Goal: Information Seeking & Learning: Learn about a topic

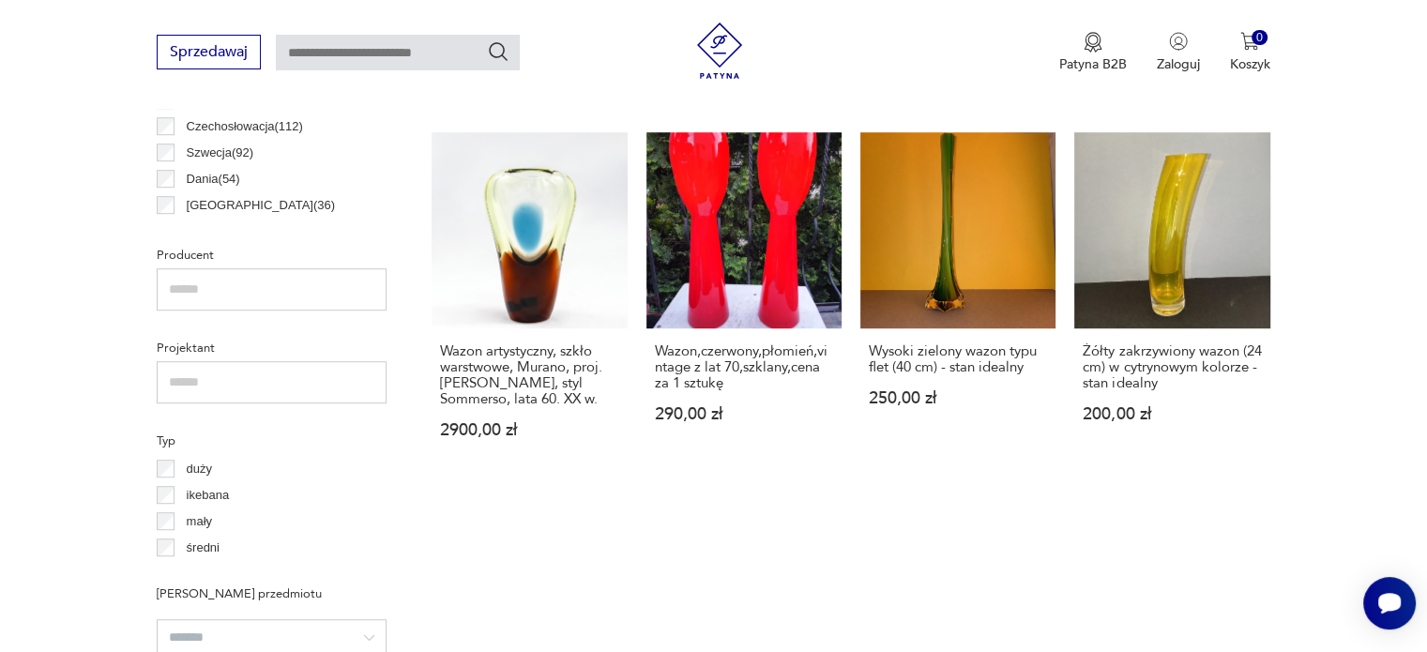
scroll to position [1153, 0]
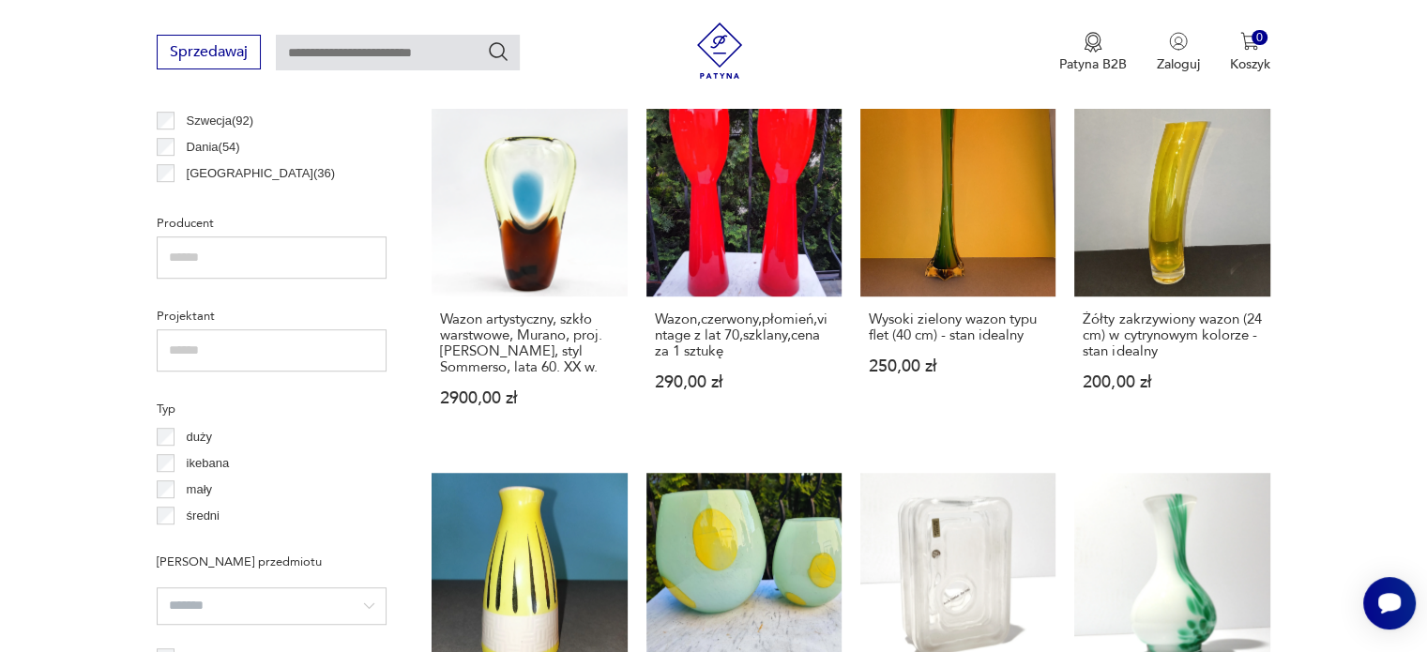
drag, startPoint x: 556, startPoint y: 322, endPoint x: 39, endPoint y: 288, distance: 517.3
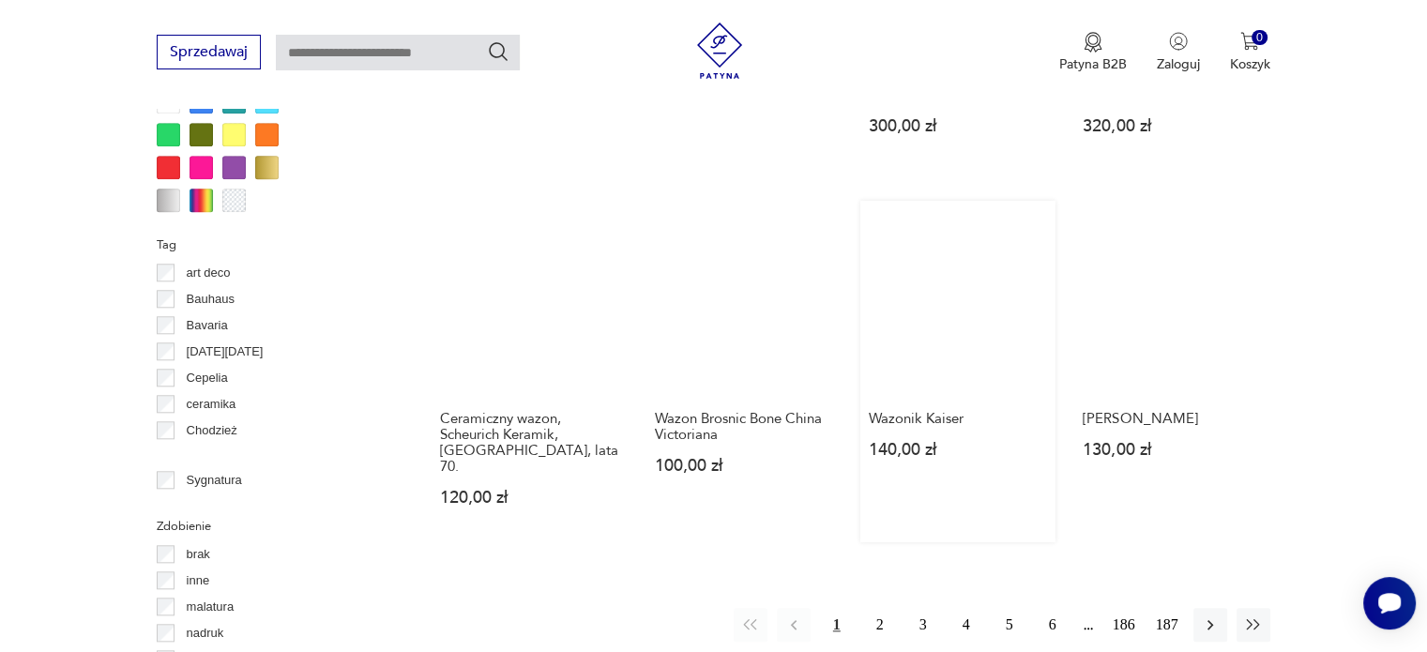
scroll to position [1810, 0]
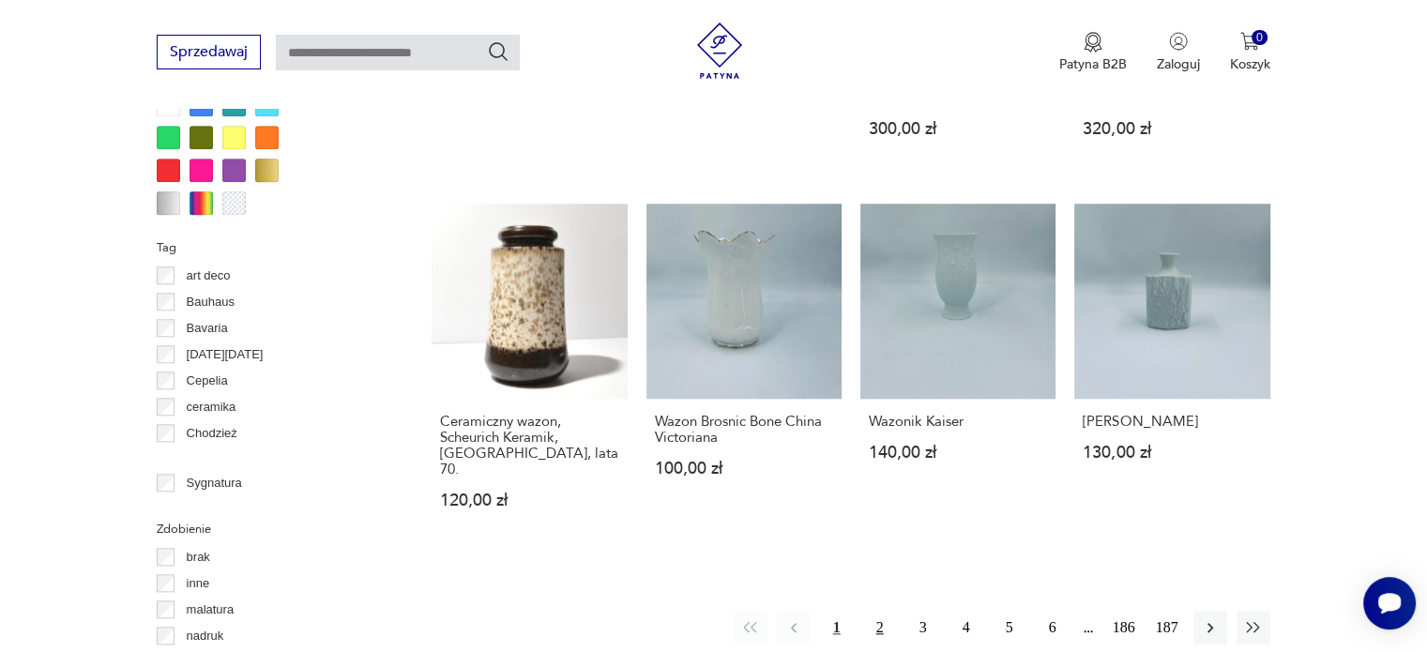
click at [882, 611] on button "2" at bounding box center [880, 628] width 34 height 34
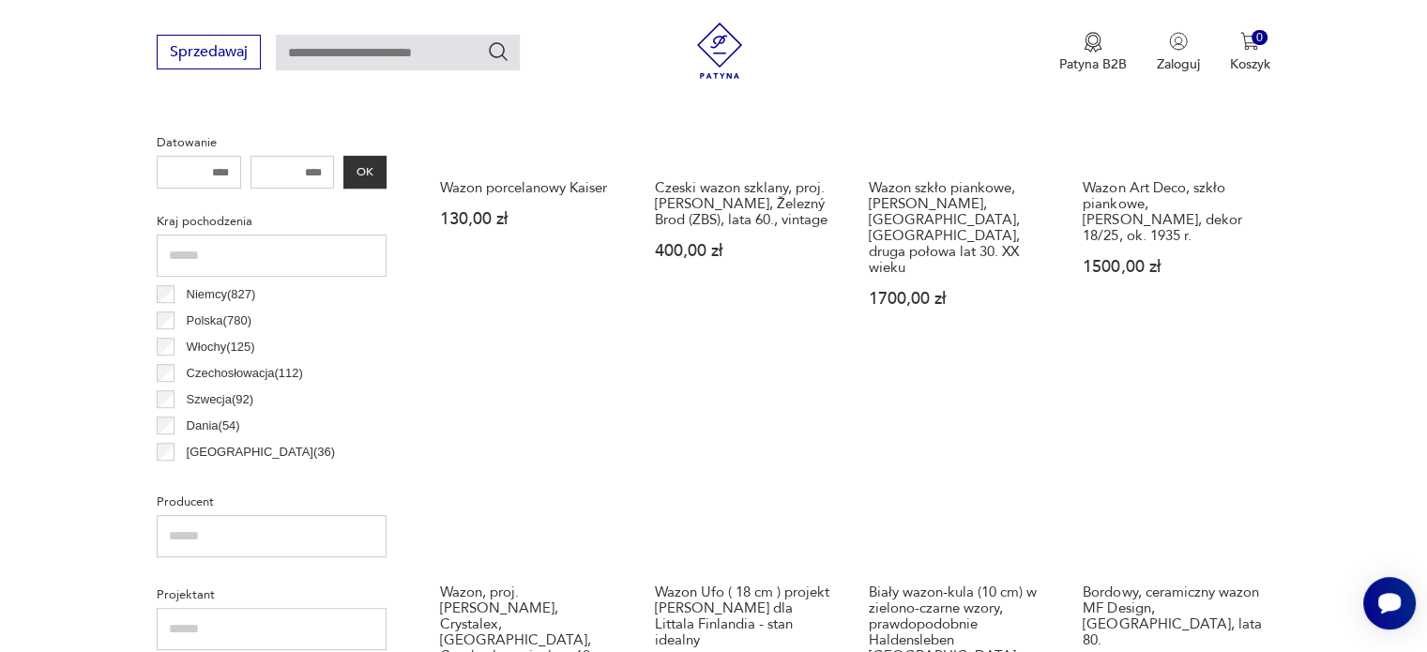
scroll to position [873, 0]
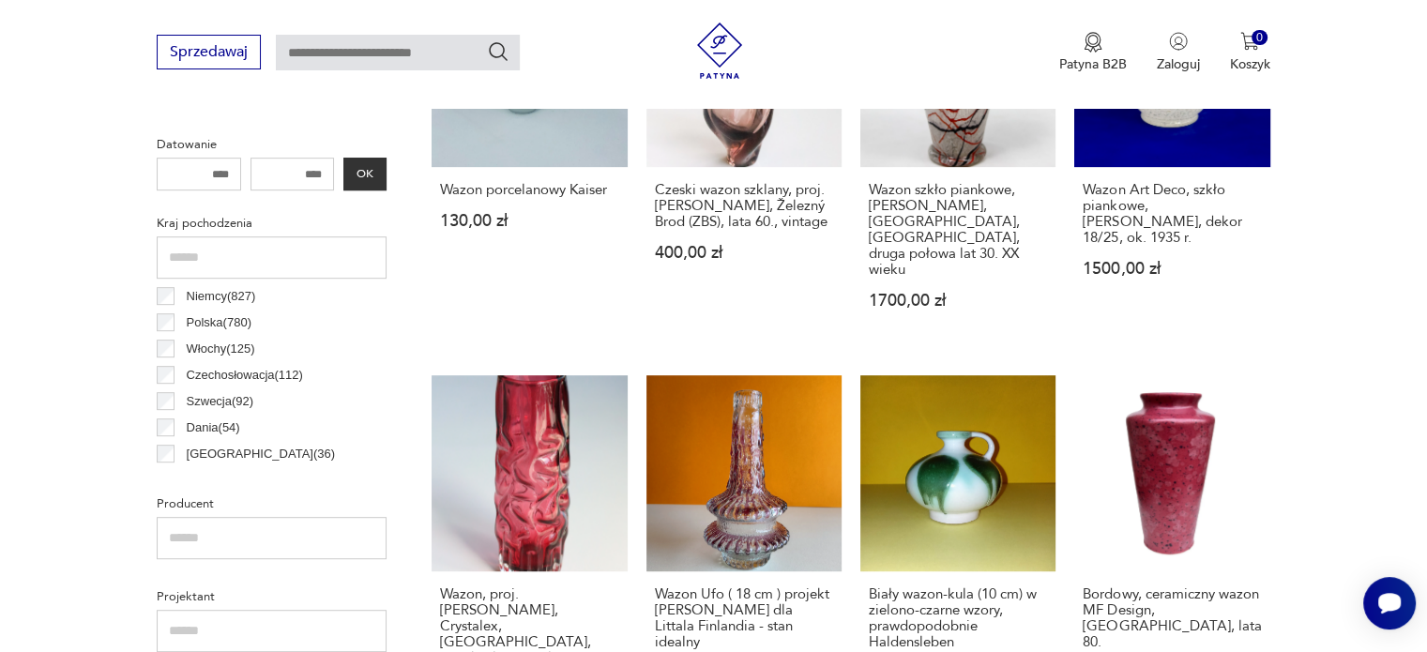
click at [260, 371] on p "Czechosłowacja ( 112 )" at bounding box center [245, 375] width 116 height 21
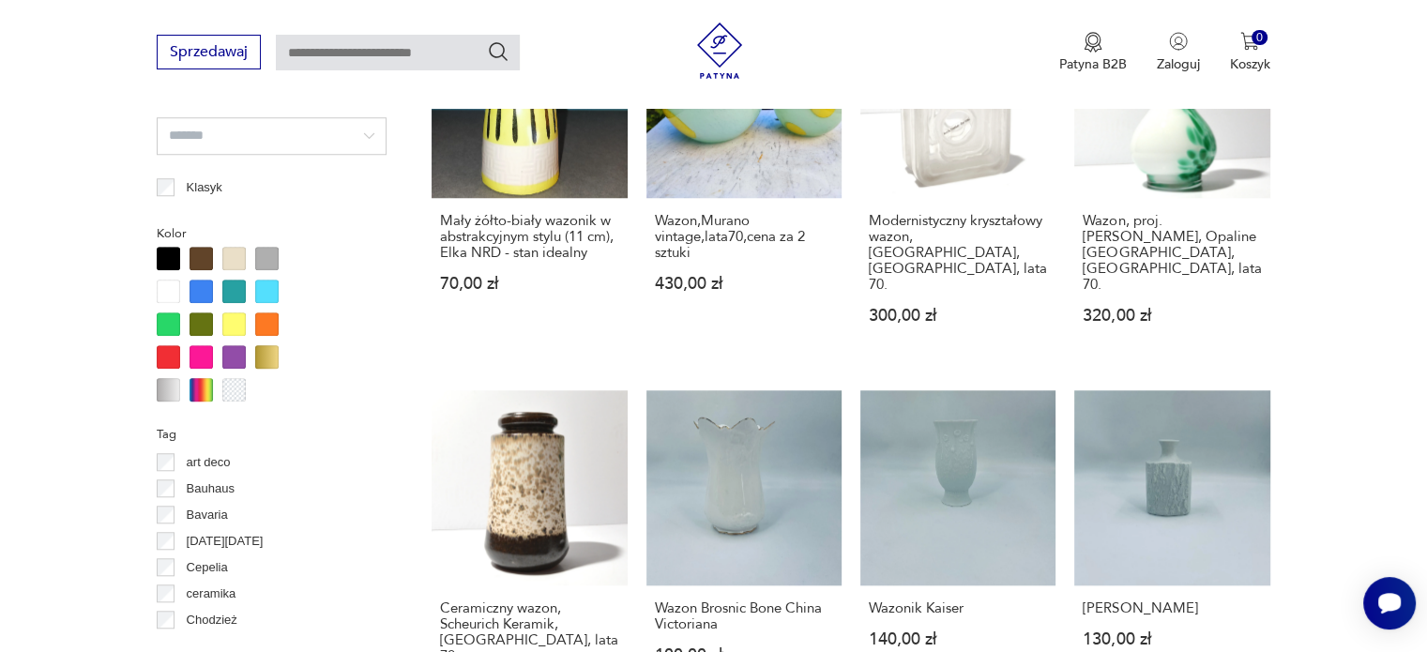
scroll to position [1999, 0]
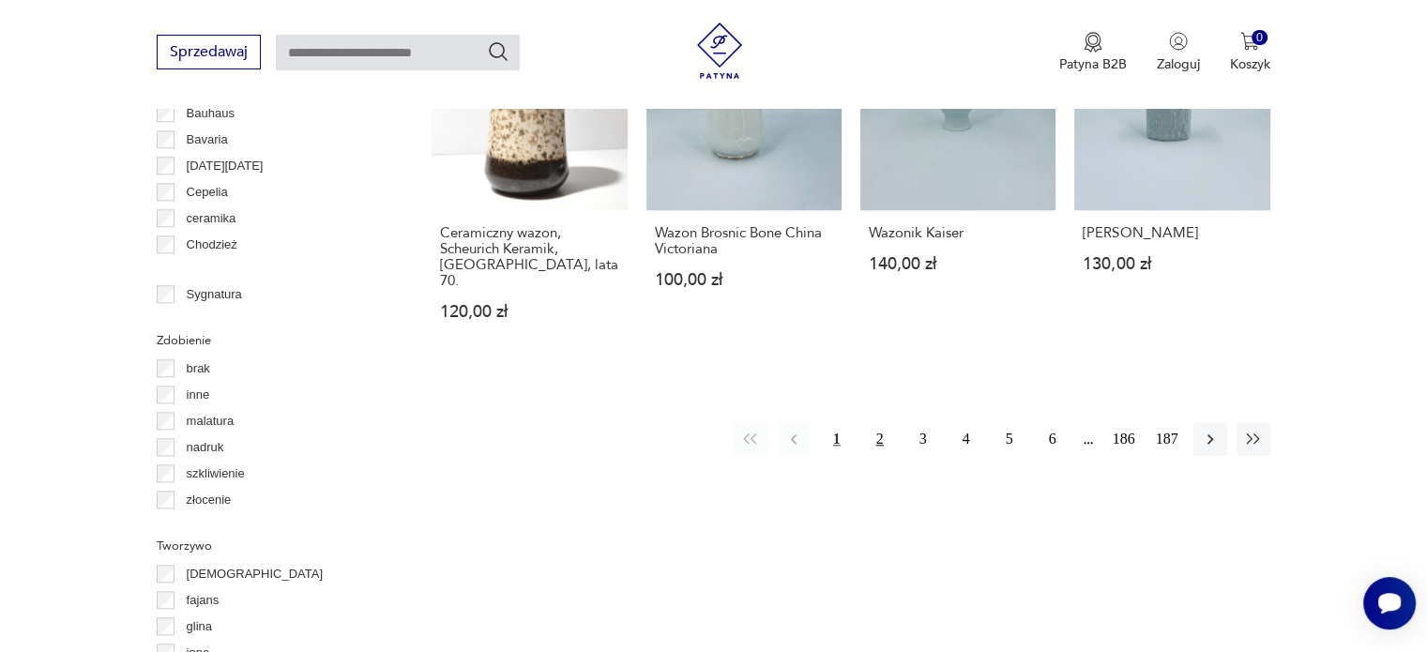
click at [883, 422] on button "2" at bounding box center [880, 439] width 34 height 34
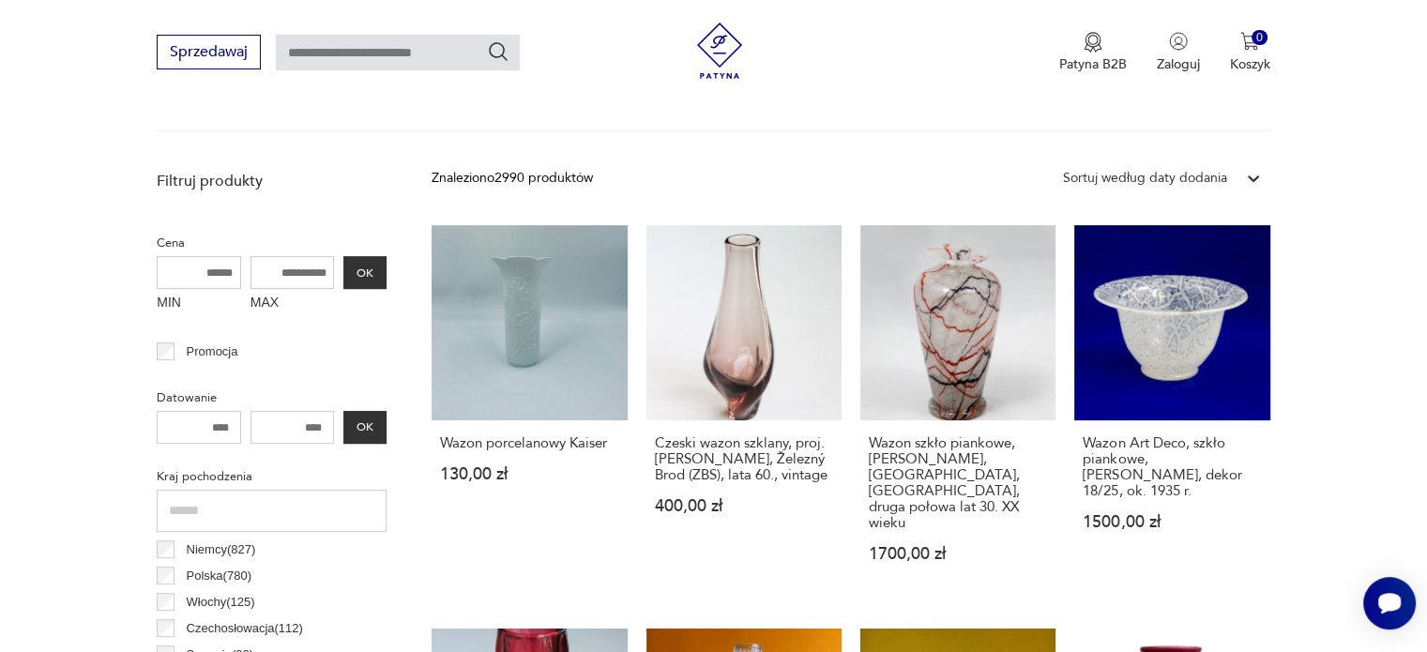
scroll to position [779, 0]
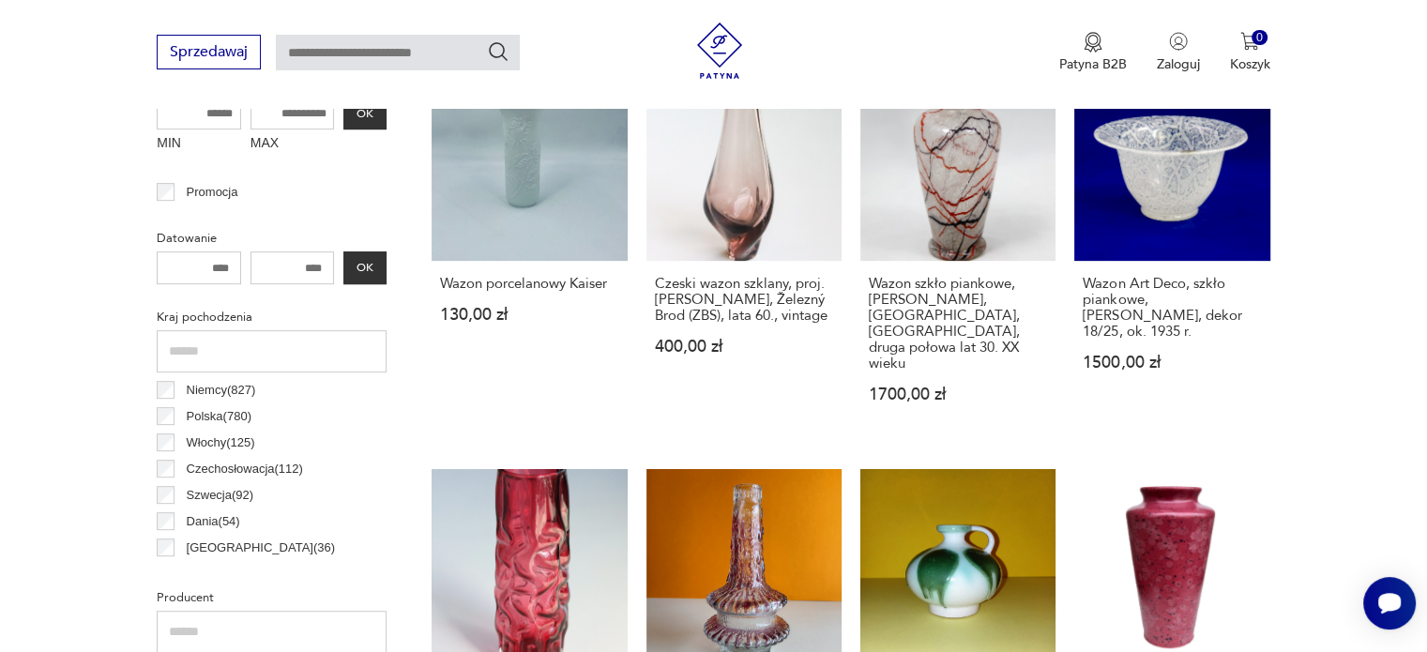
click at [177, 466] on label "Czechosłowacja ( 112 )" at bounding box center [239, 469] width 129 height 26
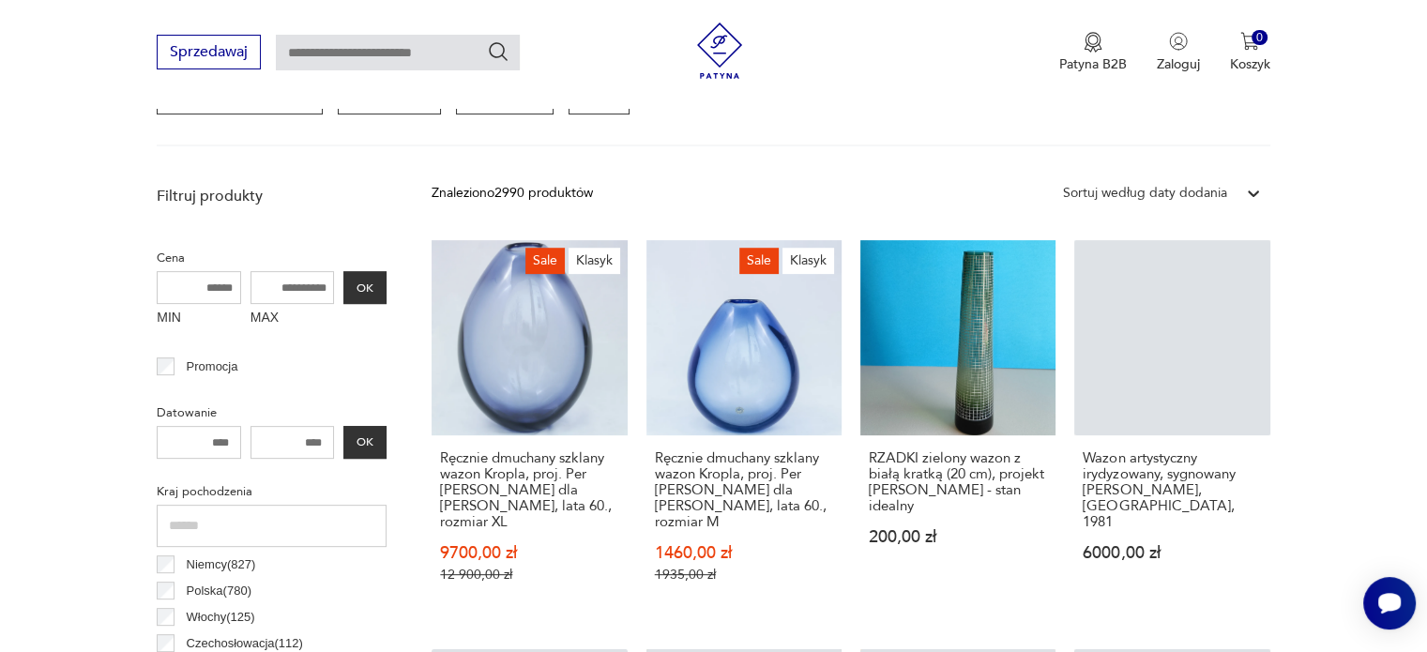
scroll to position [873, 0]
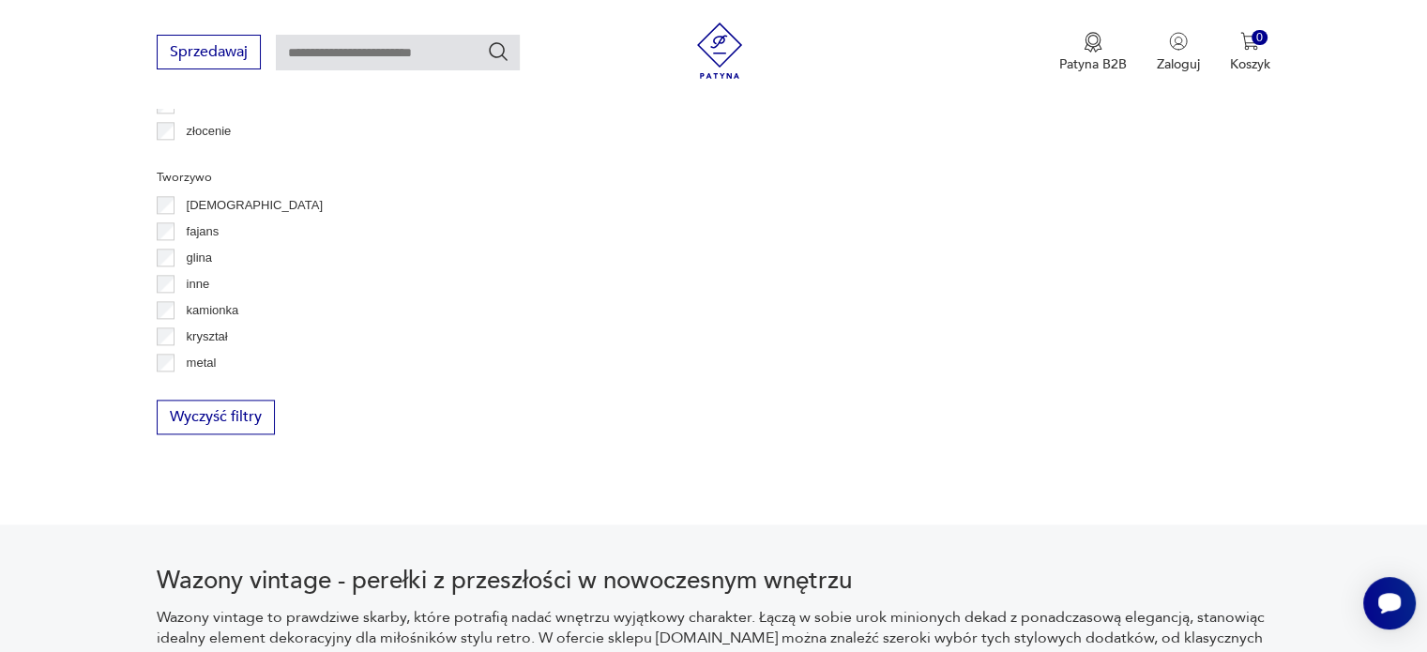
scroll to position [2187, 0]
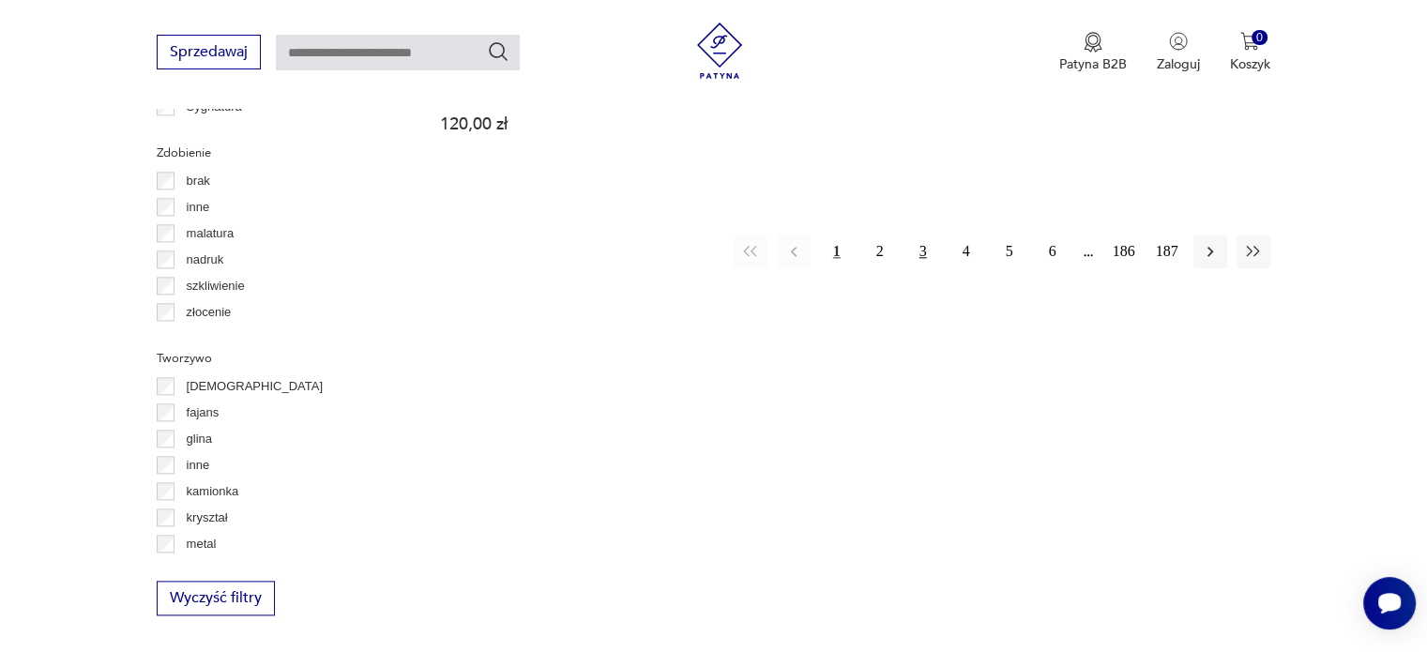
click at [916, 235] on button "3" at bounding box center [924, 252] width 34 height 34
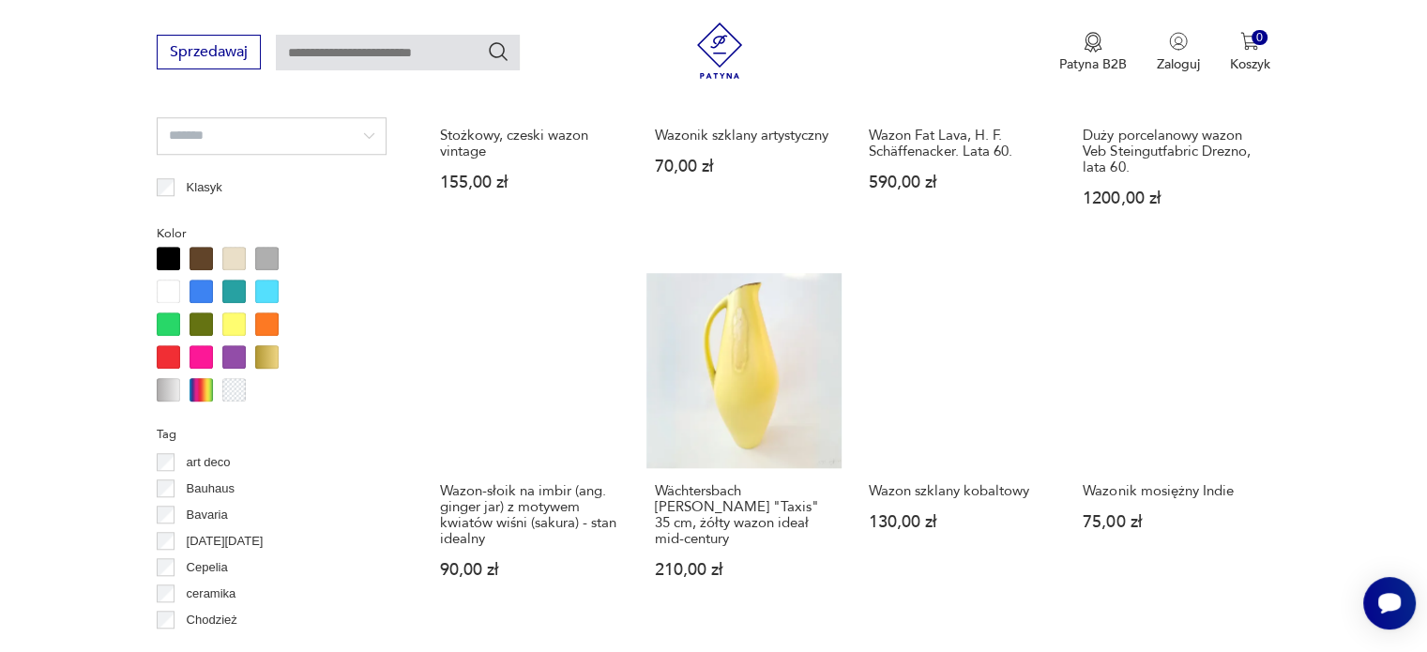
scroll to position [1999, 0]
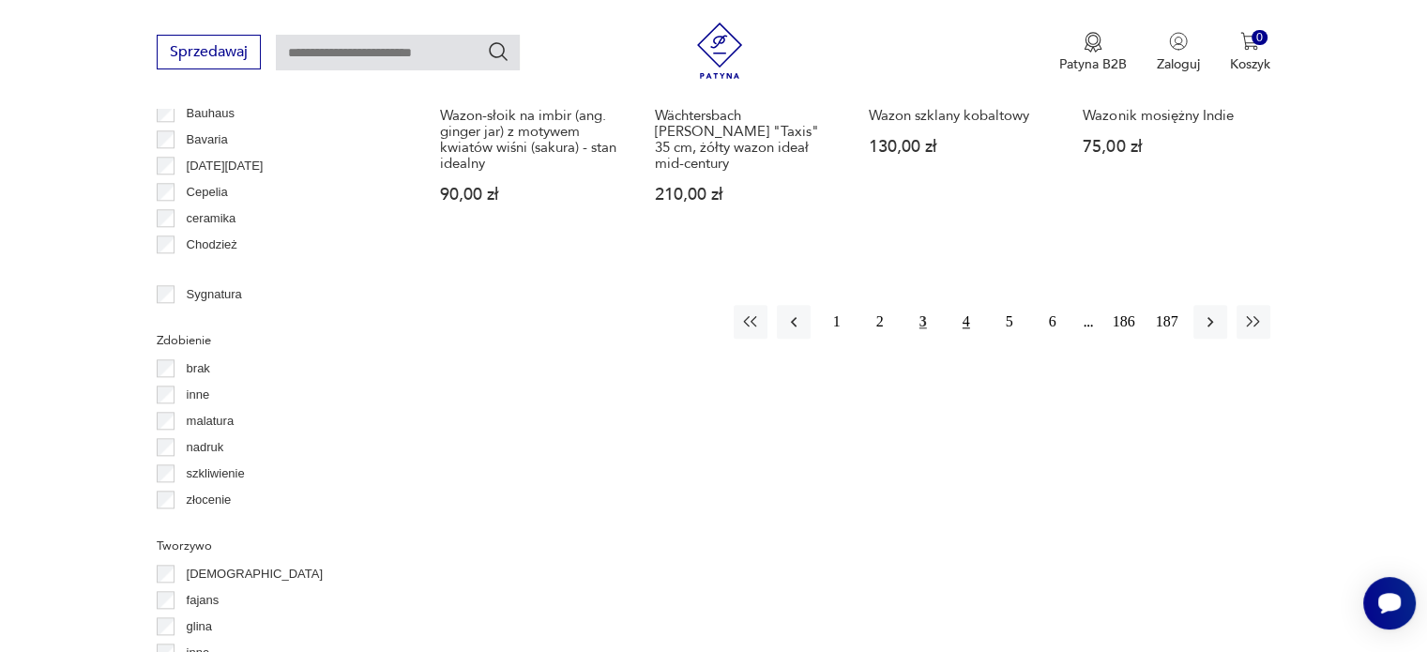
click at [965, 305] on button "4" at bounding box center [967, 322] width 34 height 34
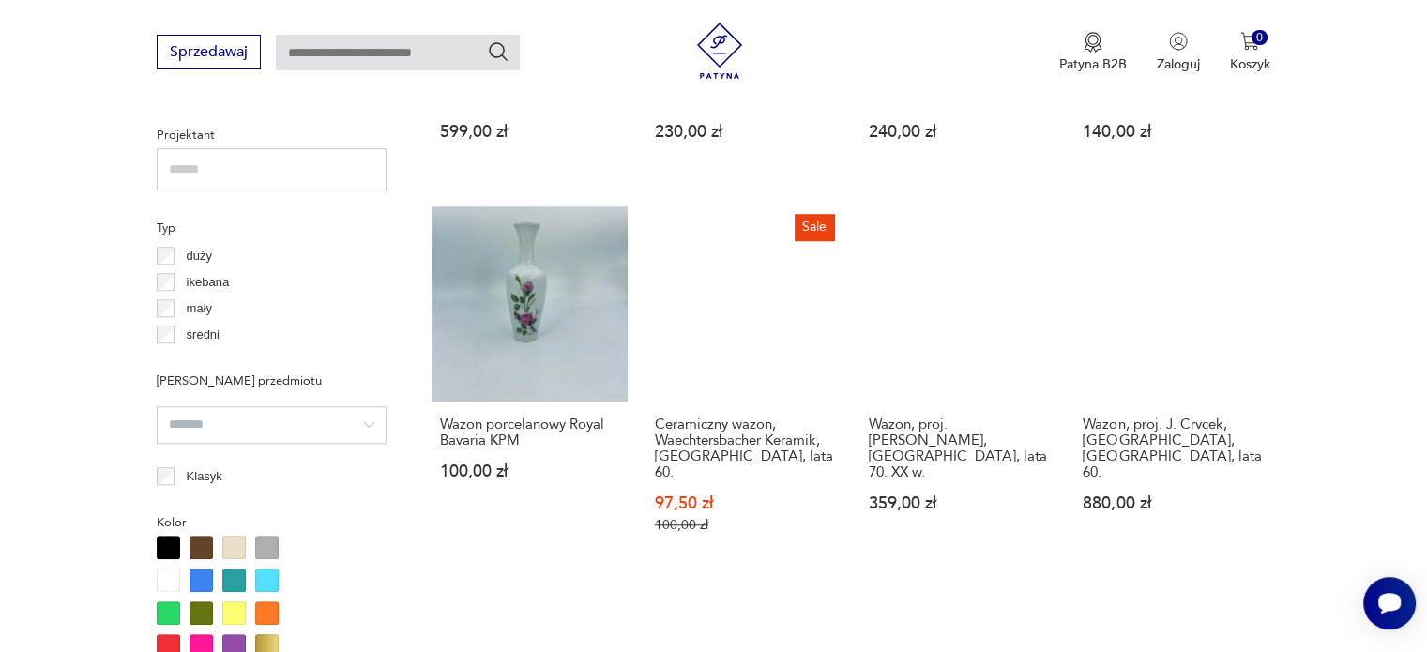
scroll to position [1436, 0]
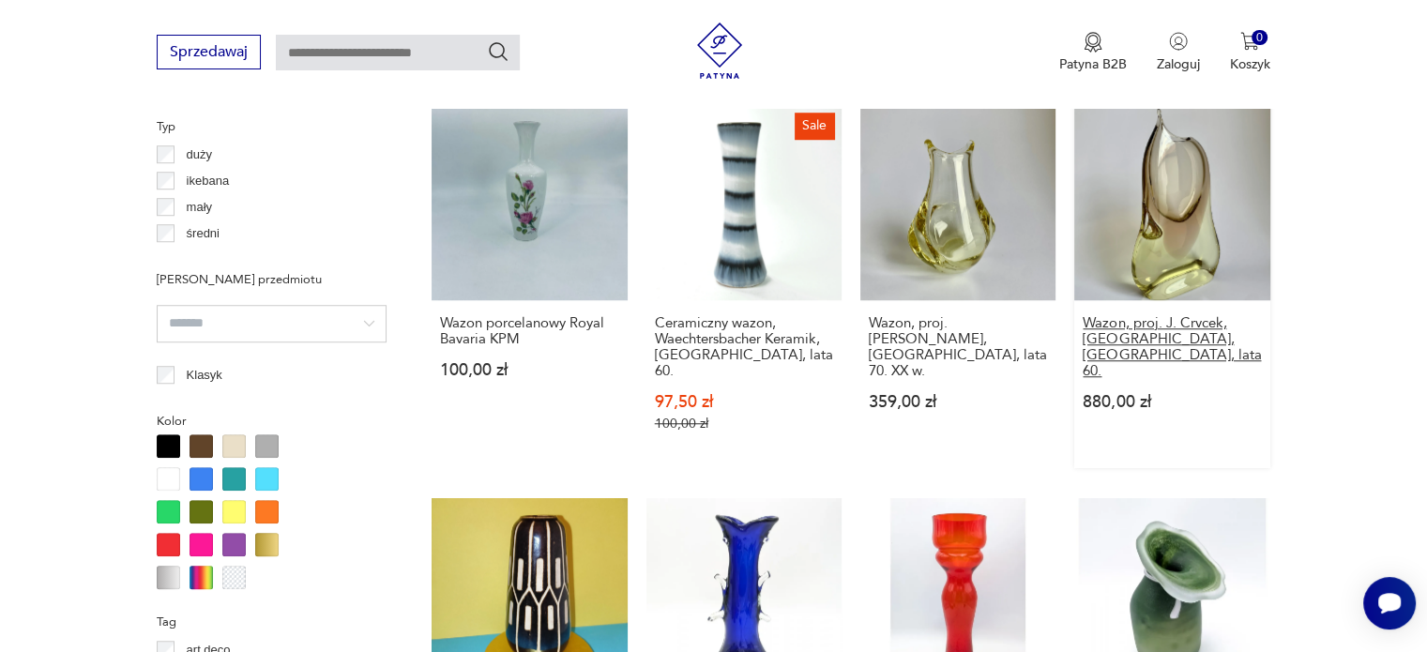
click at [1115, 333] on h3 "Wazon, proj. J. Crvcek, [GEOGRAPHIC_DATA], [GEOGRAPHIC_DATA], lata 60." at bounding box center [1172, 347] width 178 height 64
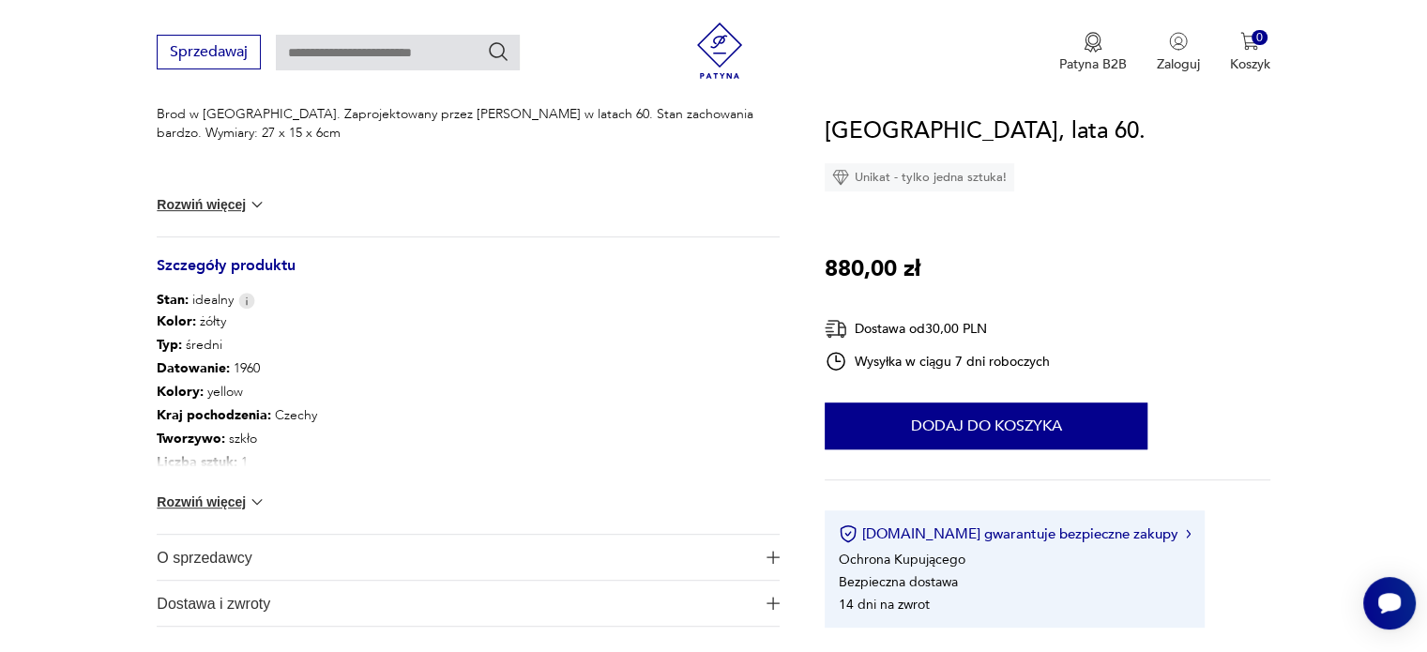
scroll to position [1032, 0]
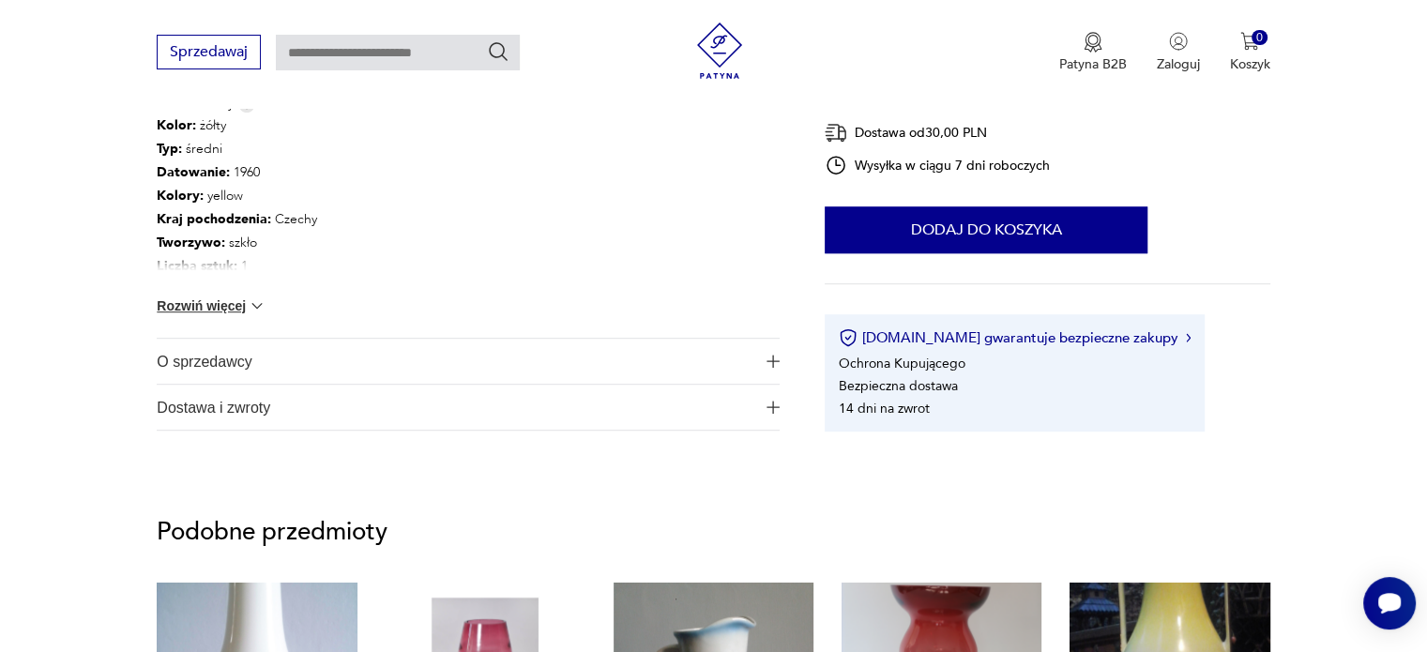
click at [260, 301] on img at bounding box center [257, 306] width 19 height 19
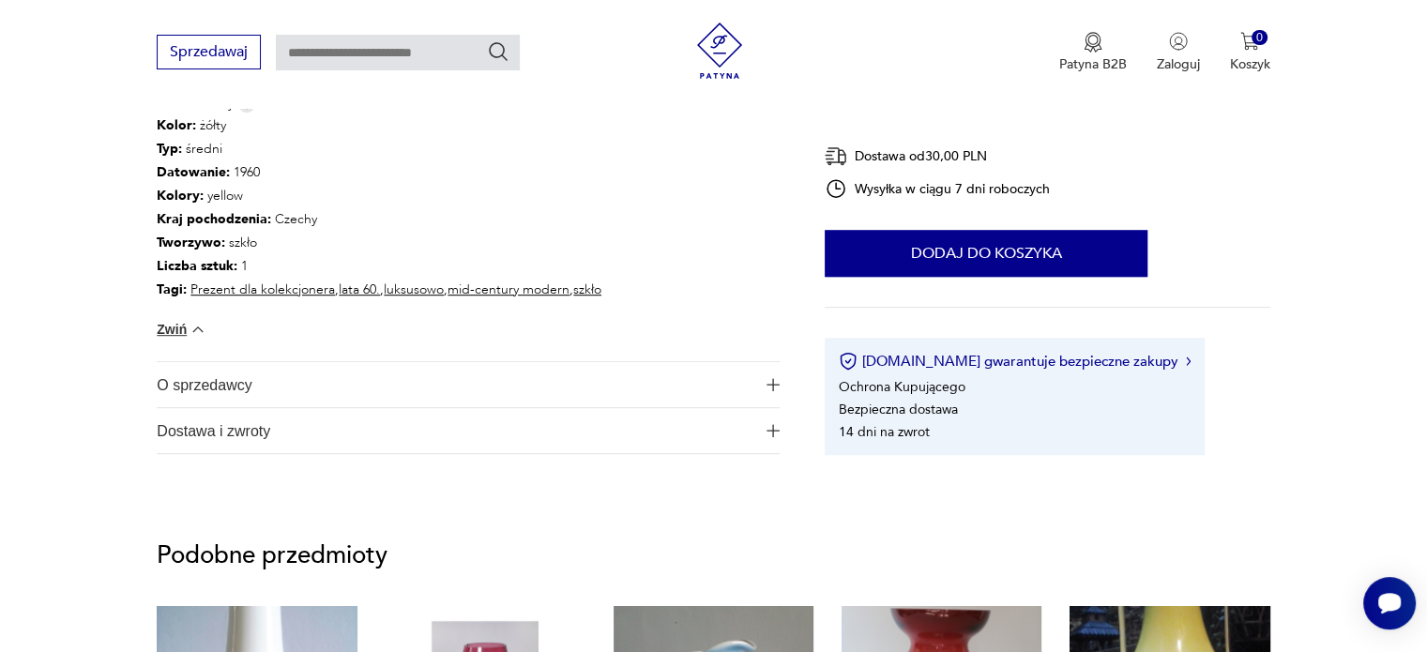
click at [765, 380] on button "O sprzedawcy" at bounding box center [468, 384] width 623 height 45
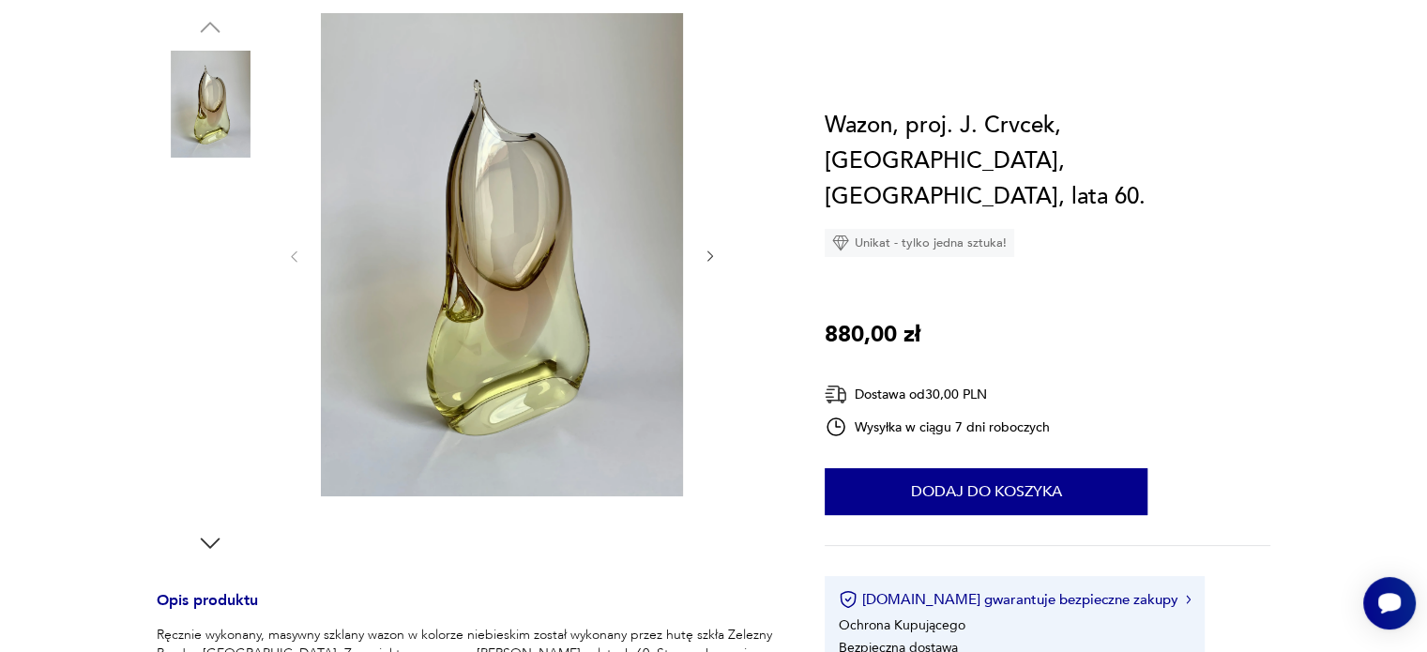
scroll to position [0, 0]
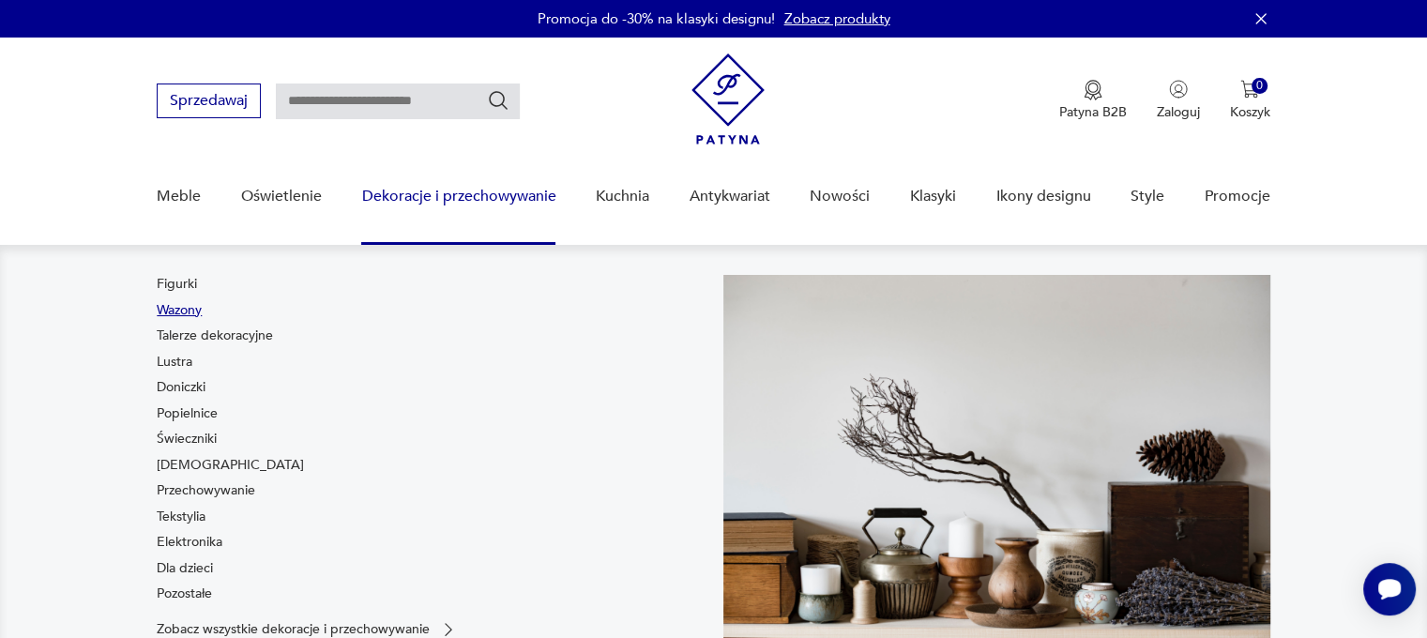
click at [177, 309] on link "Wazony" at bounding box center [179, 310] width 45 height 19
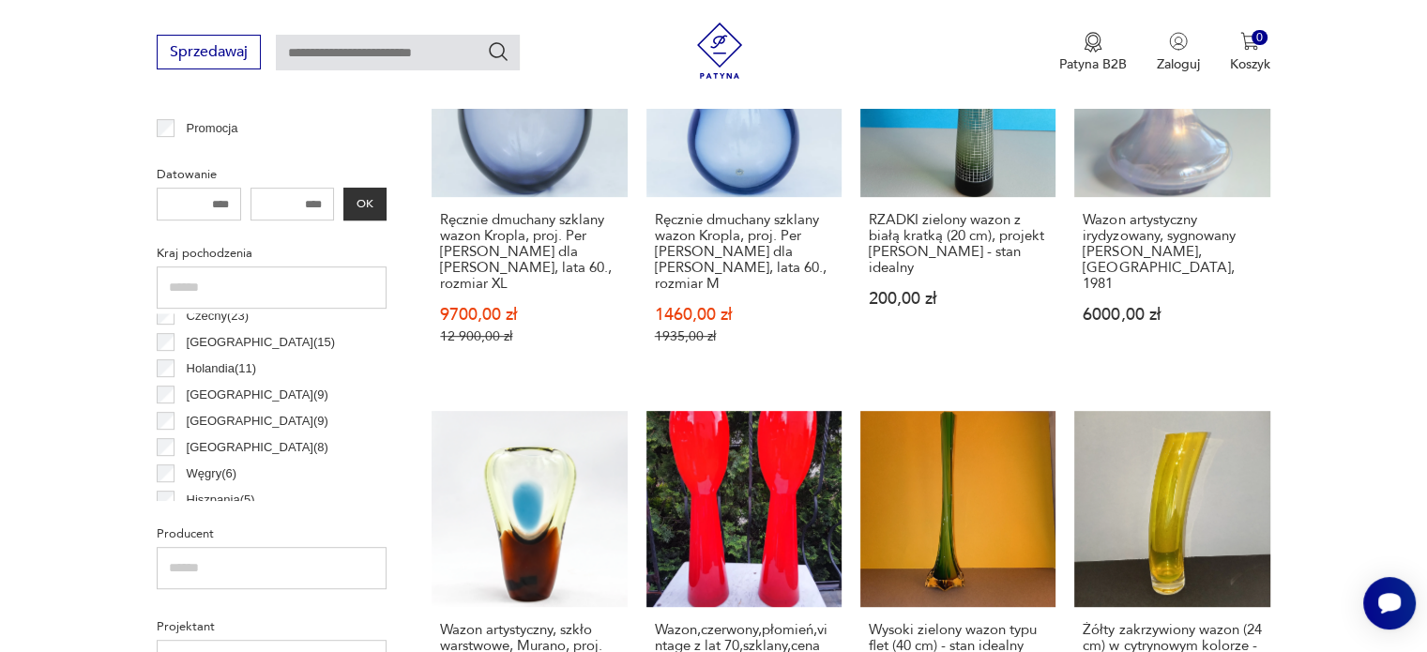
scroll to position [188, 0]
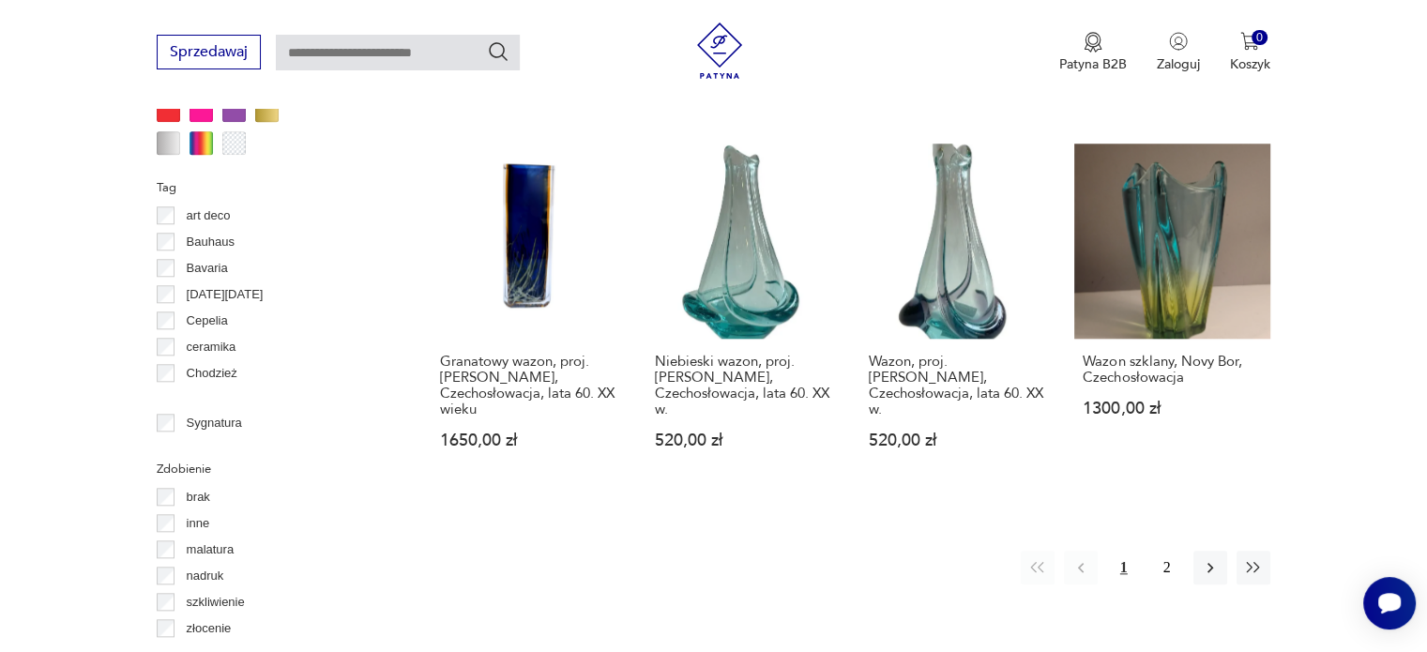
scroll to position [1905, 0]
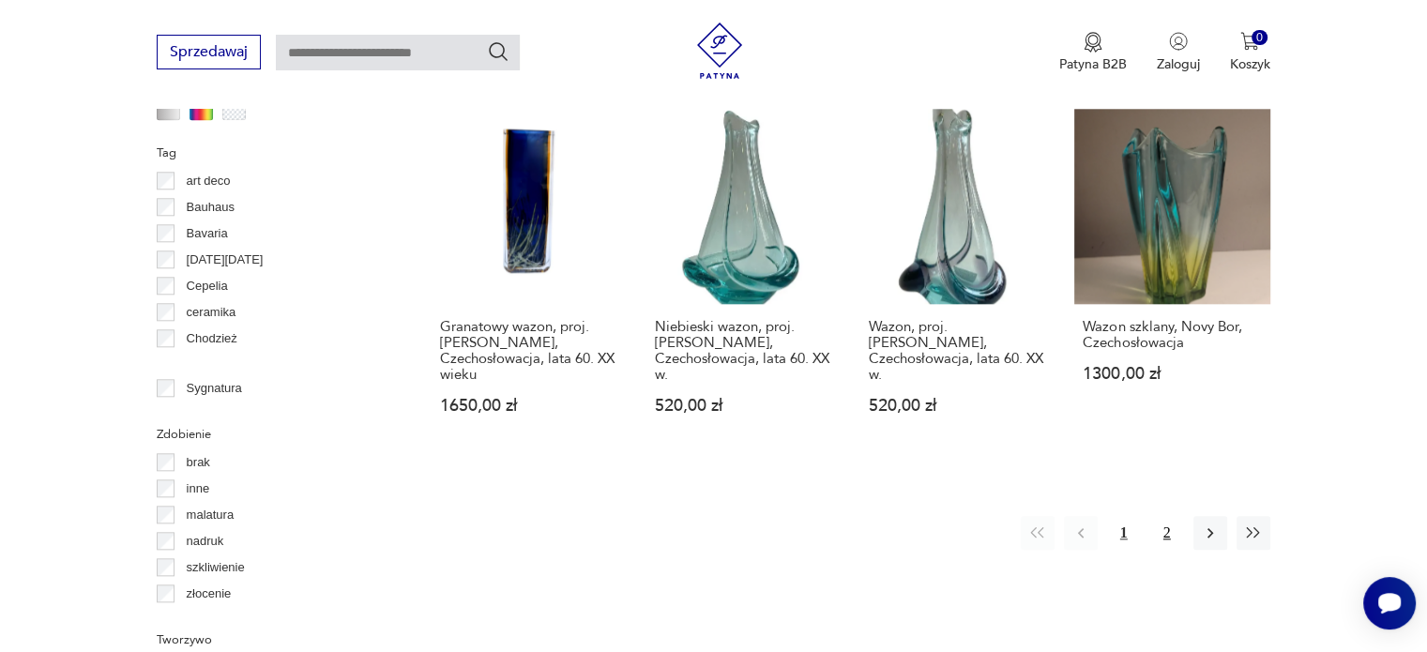
click at [1160, 516] on button "2" at bounding box center [1168, 533] width 34 height 34
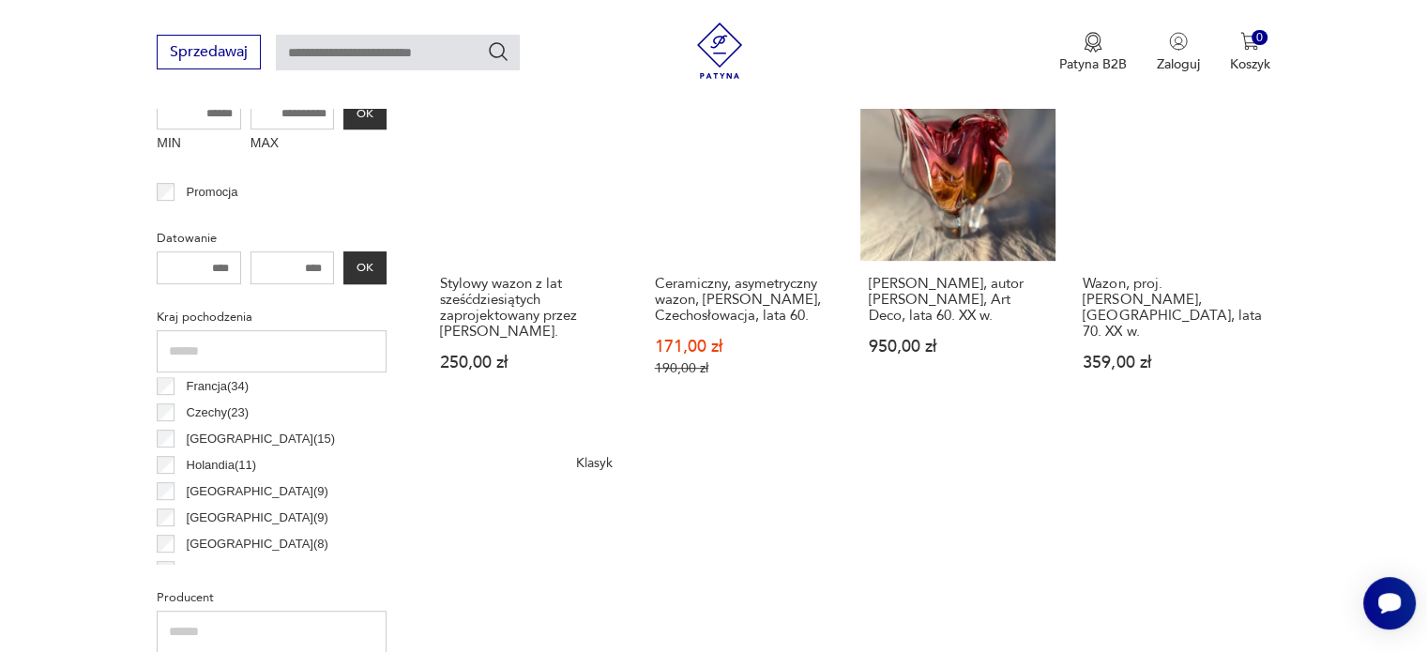
scroll to position [967, 0]
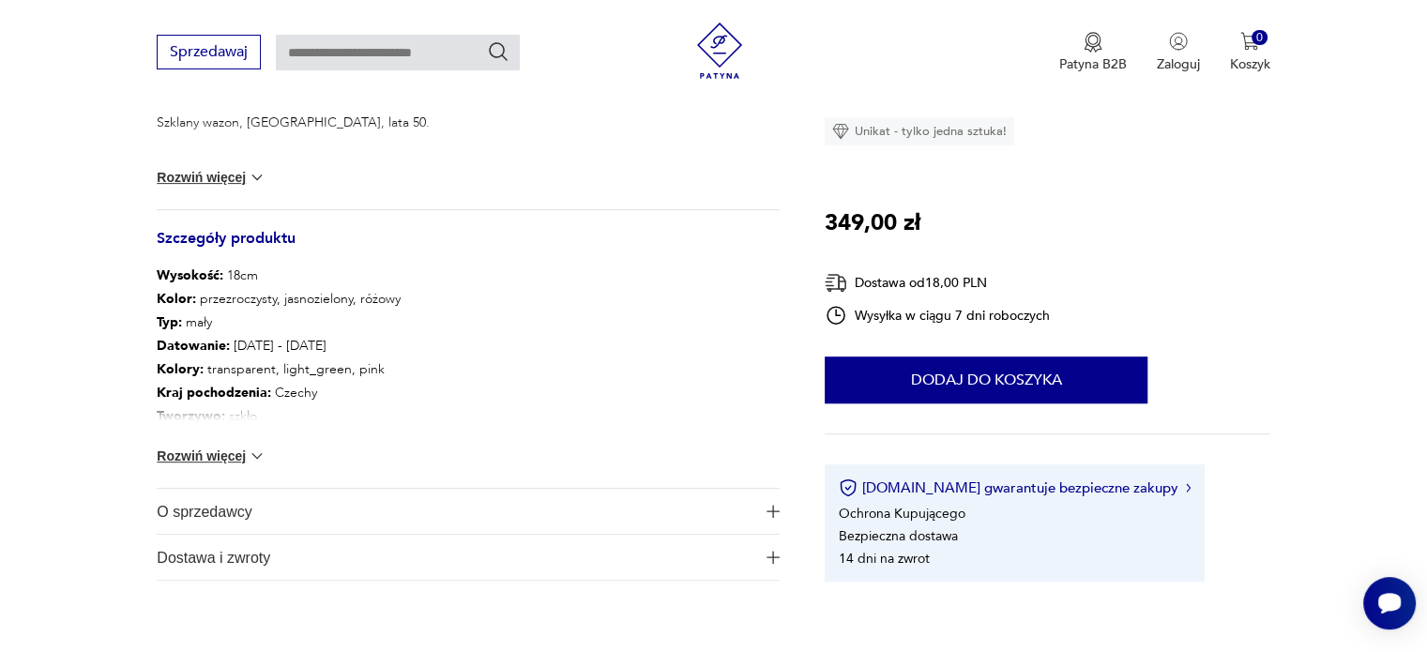
scroll to position [751, 0]
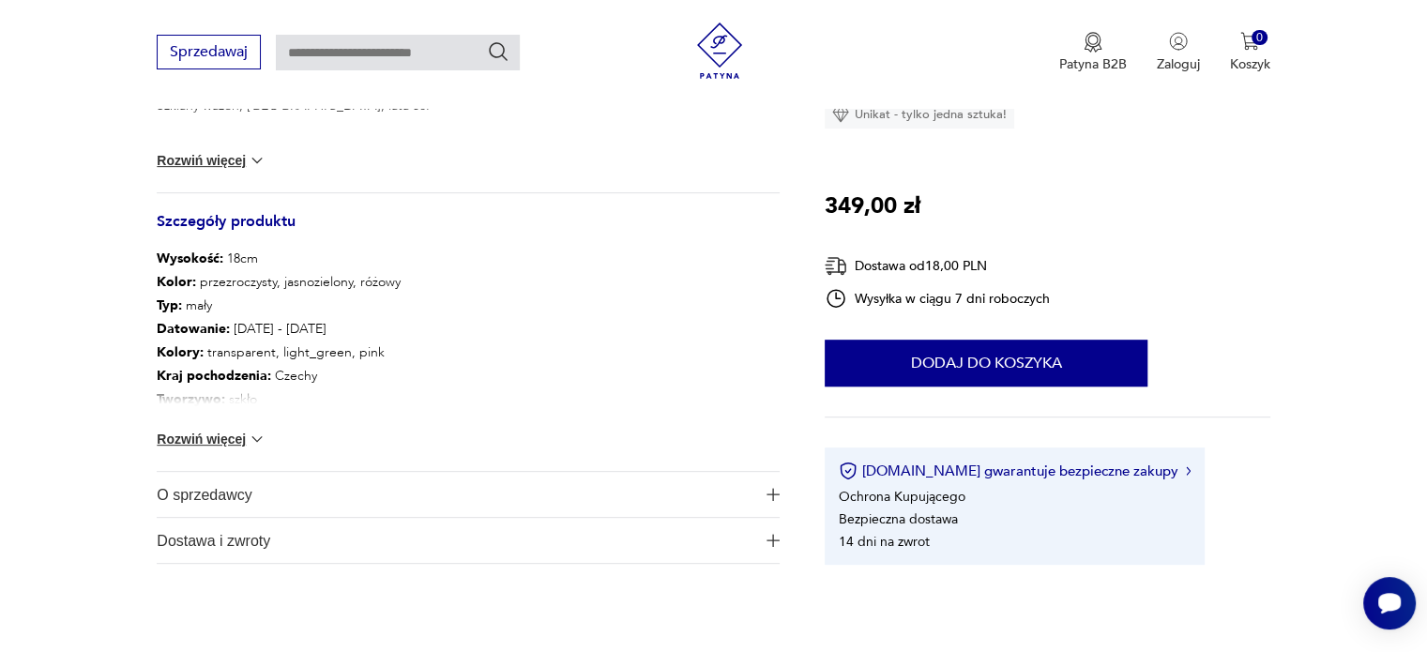
click at [224, 434] on button "Rozwiń więcej" at bounding box center [211, 439] width 109 height 19
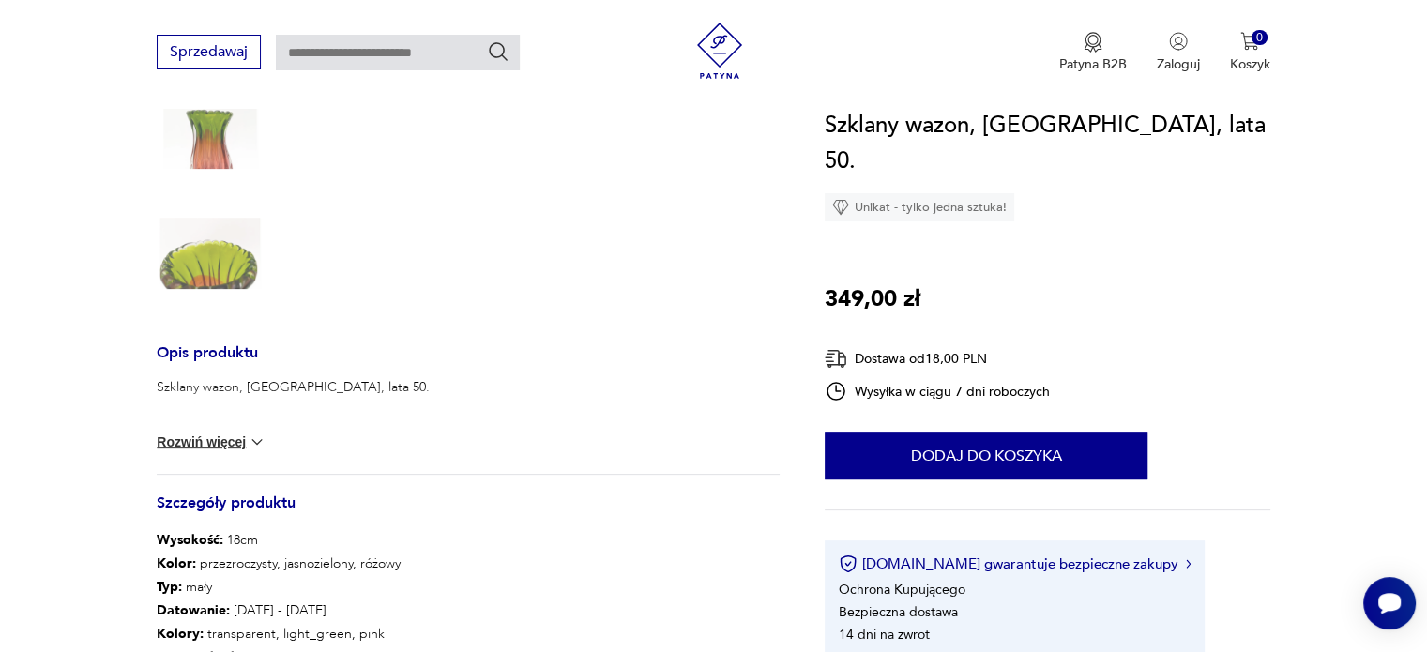
scroll to position [469, 0]
click at [230, 435] on button "Rozwiń więcej" at bounding box center [211, 442] width 109 height 19
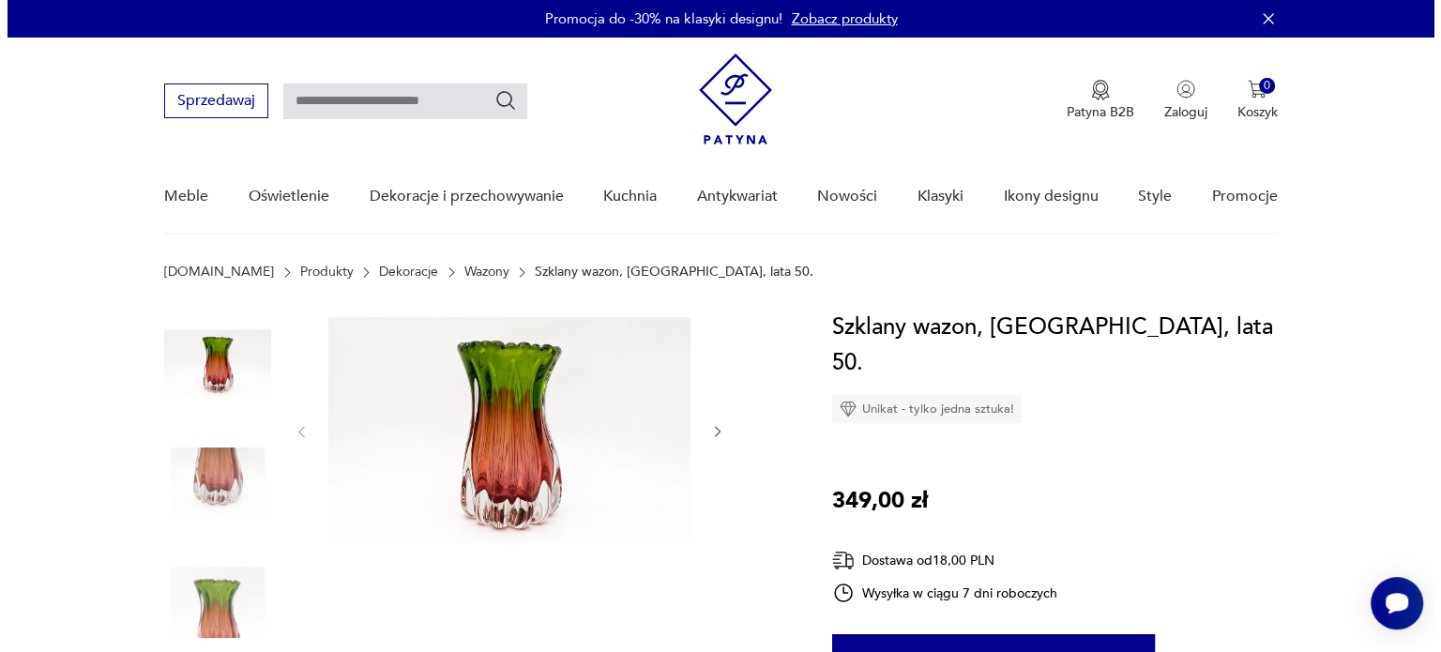
scroll to position [0, 0]
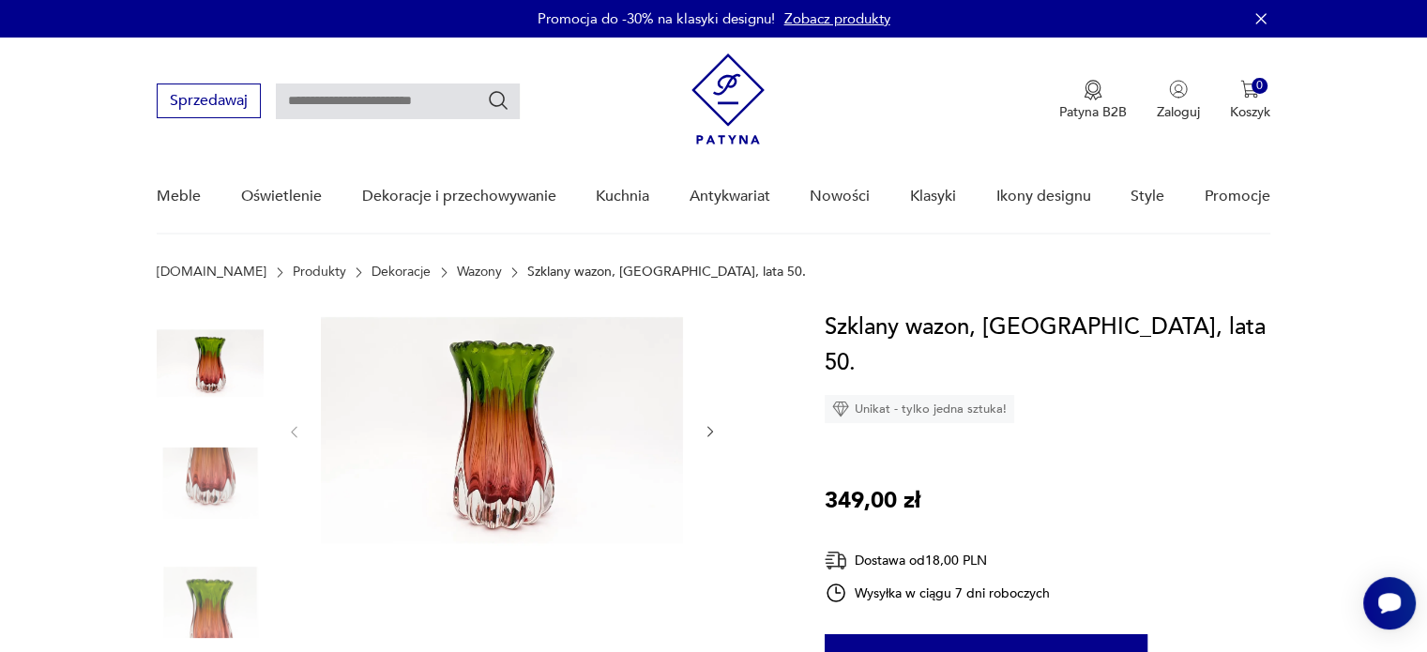
click at [551, 429] on img at bounding box center [502, 430] width 362 height 241
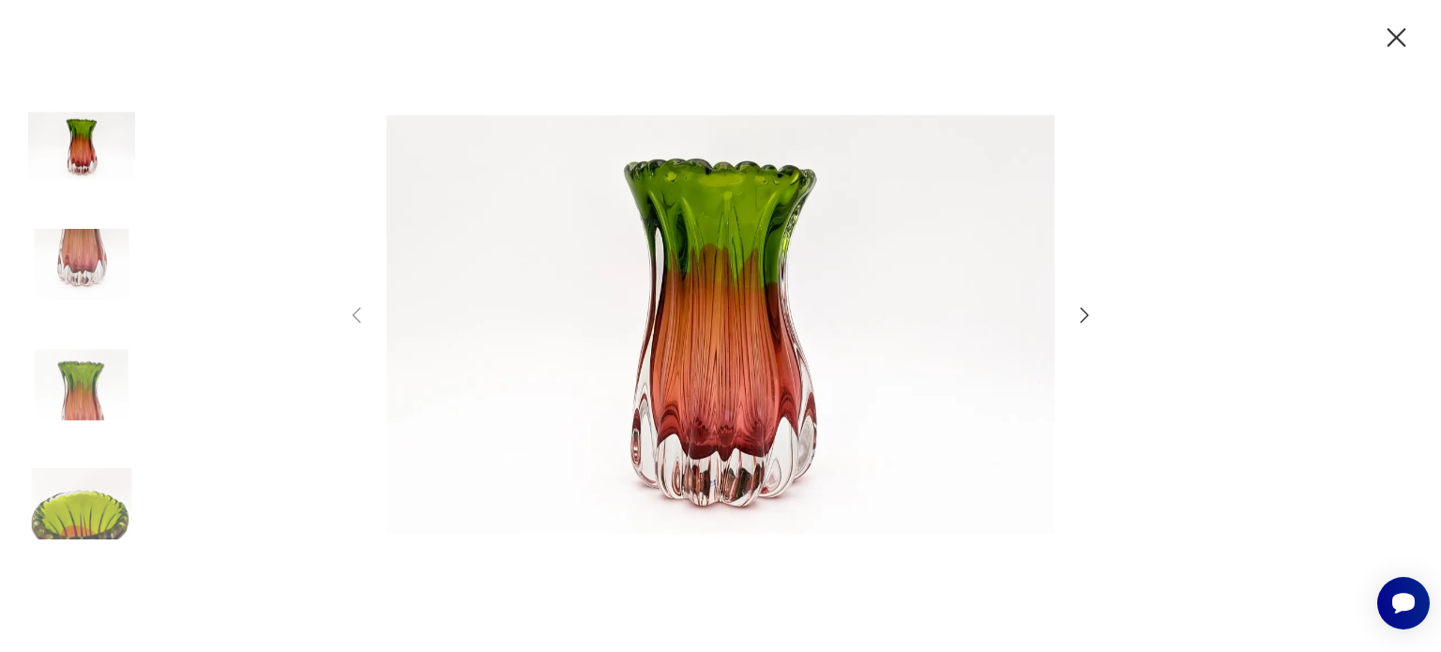
click at [1088, 314] on icon "button" at bounding box center [1085, 314] width 8 height 15
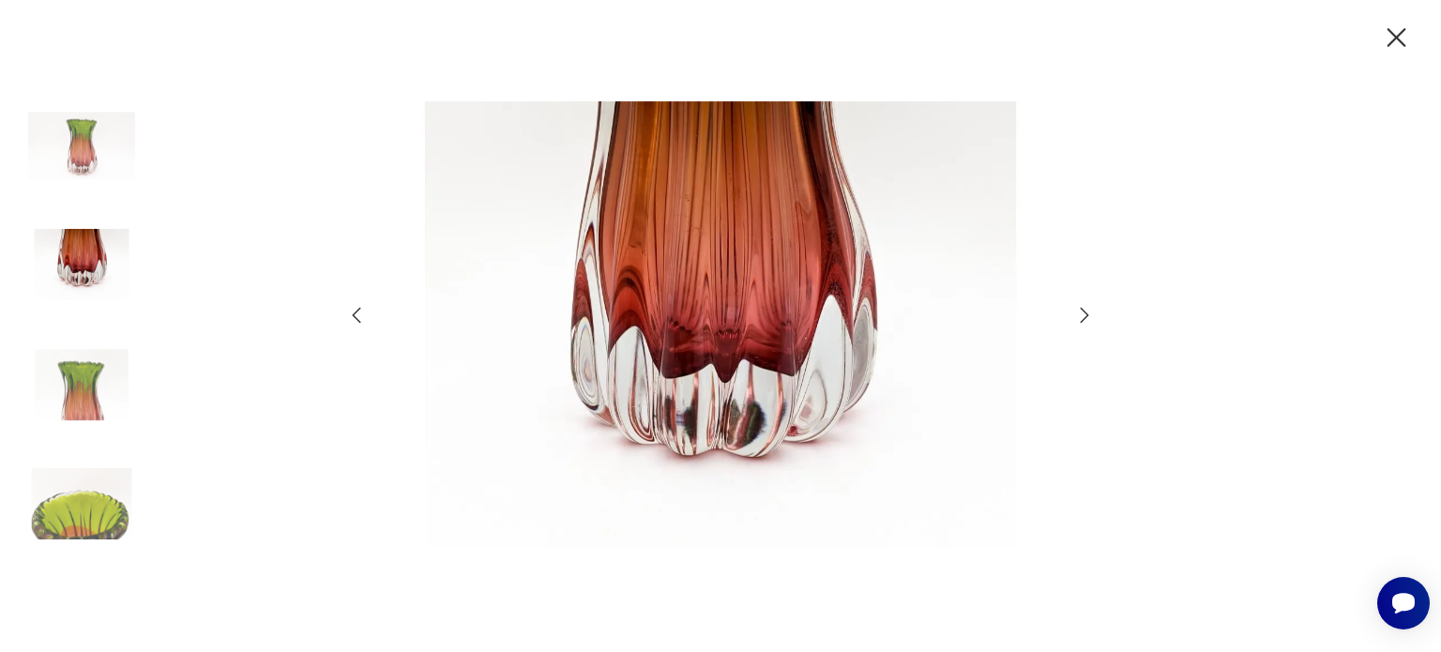
click at [1088, 314] on icon "button" at bounding box center [1085, 314] width 8 height 15
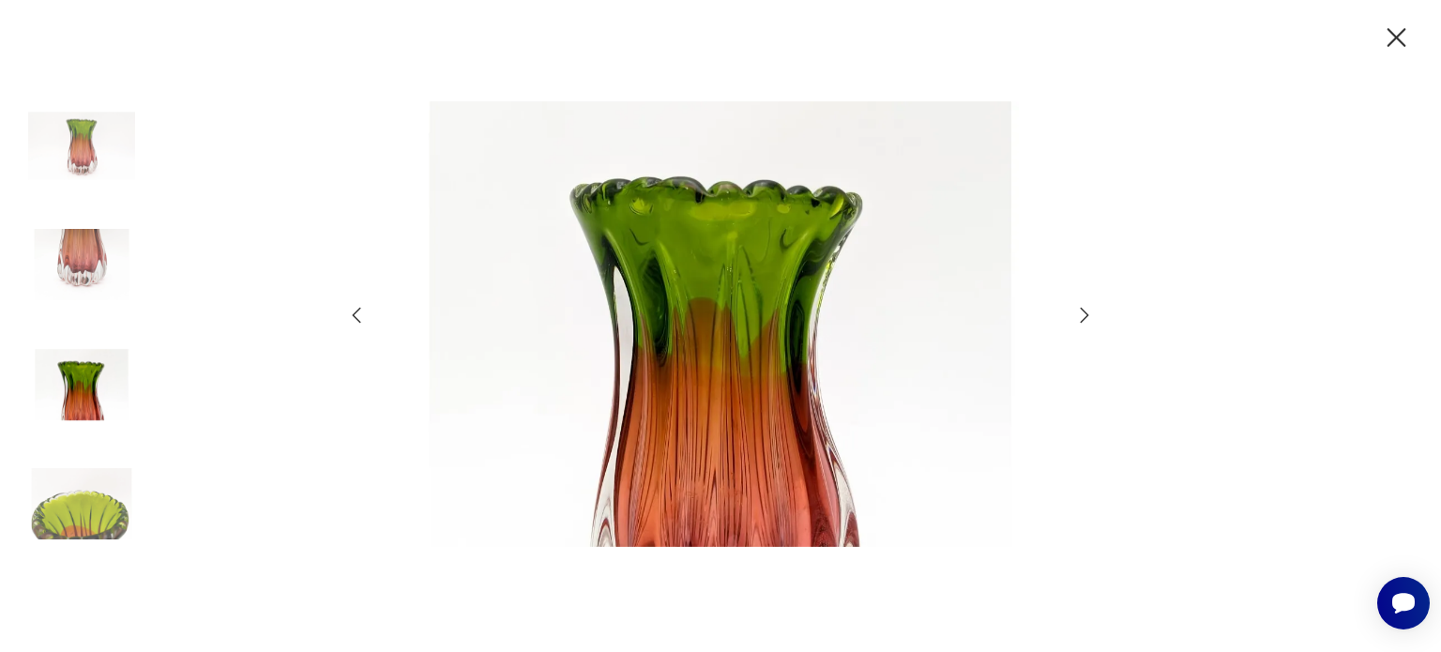
click at [1088, 314] on icon "button" at bounding box center [1085, 314] width 8 height 15
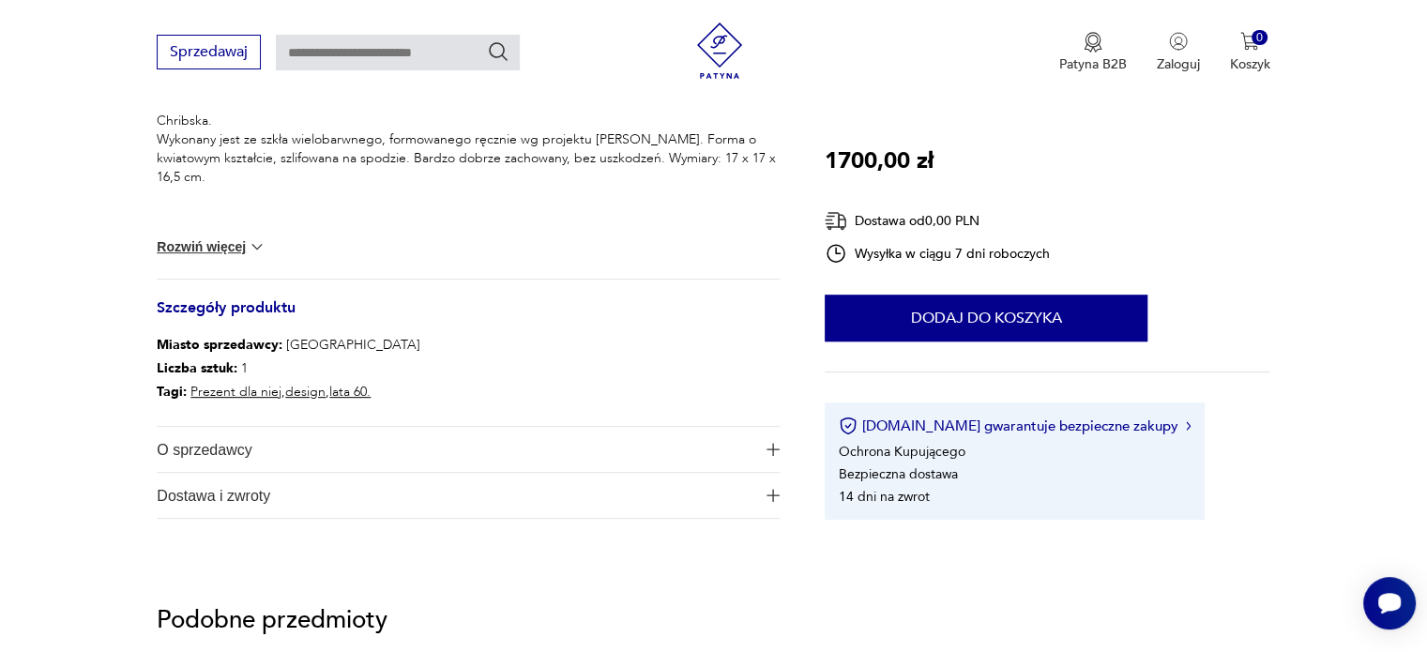
scroll to position [938, 0]
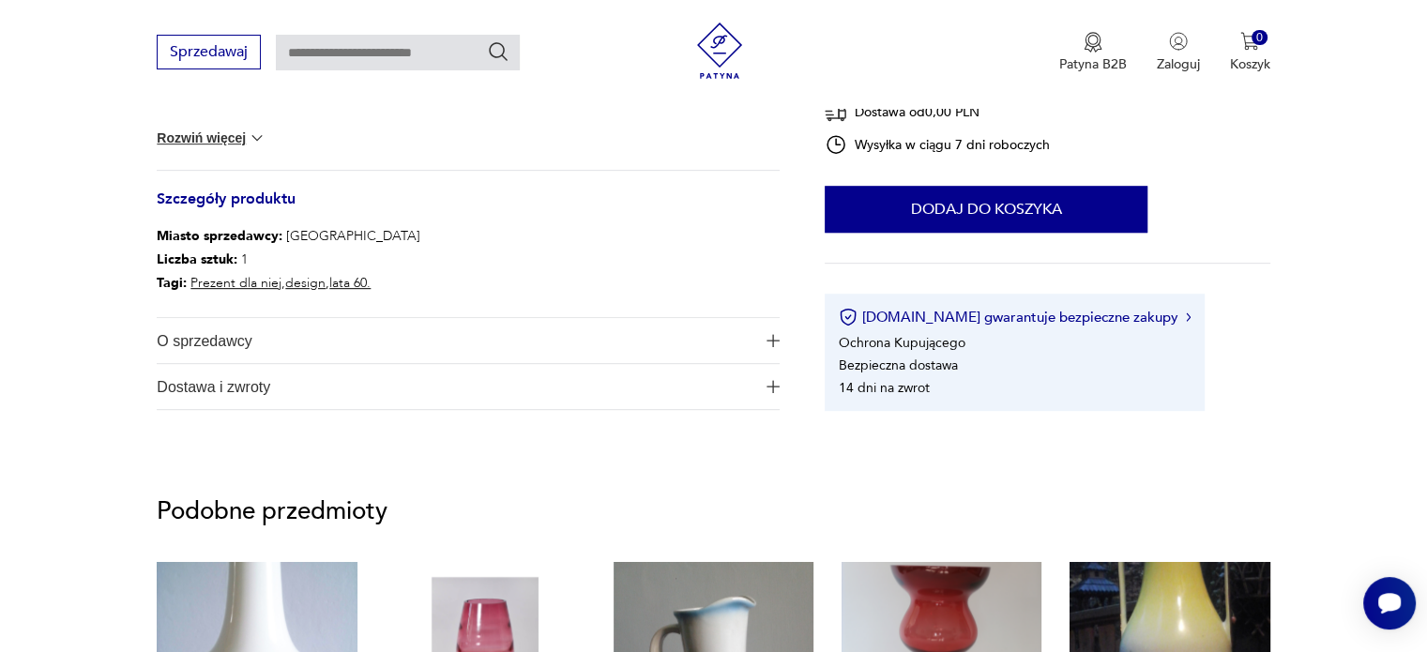
click at [349, 333] on span "O sprzedawcy" at bounding box center [455, 340] width 597 height 45
